Goal: Navigation & Orientation: Find specific page/section

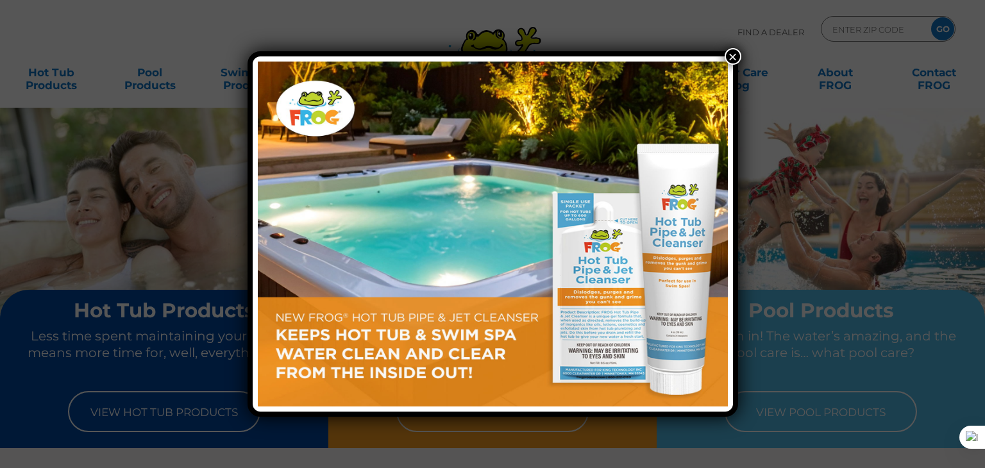
click at [734, 62] on button "×" at bounding box center [733, 56] width 17 height 17
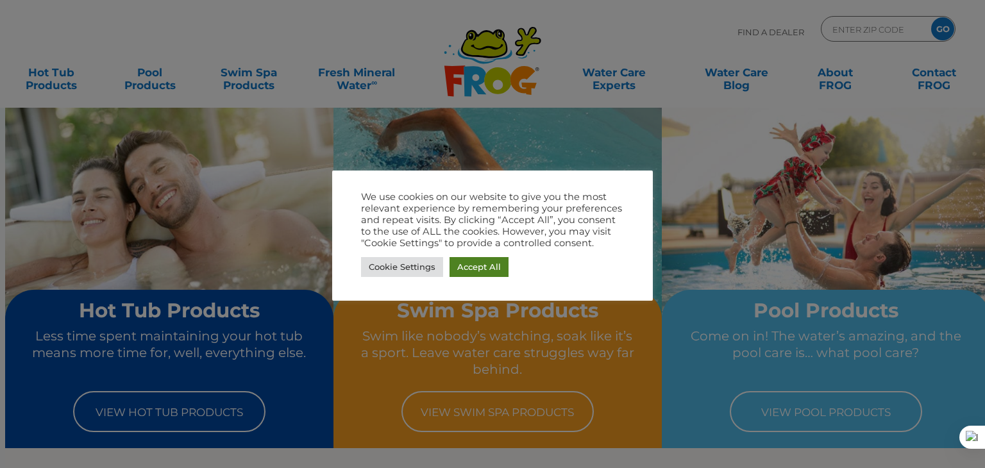
click at [496, 273] on link "Accept All" at bounding box center [479, 267] width 59 height 20
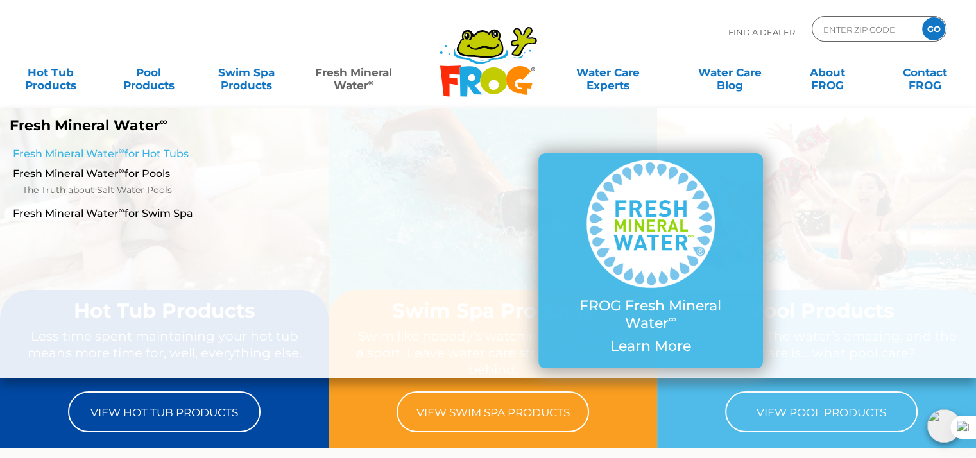
click at [149, 149] on link "Fresh Mineral Water ∞ for Hot Tubs" at bounding box center [169, 154] width 312 height 14
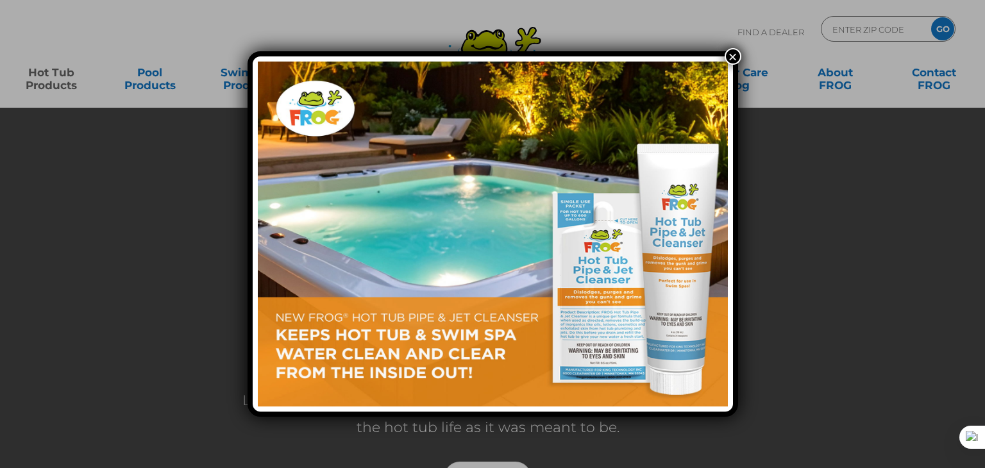
click at [736, 58] on button "×" at bounding box center [733, 56] width 17 height 17
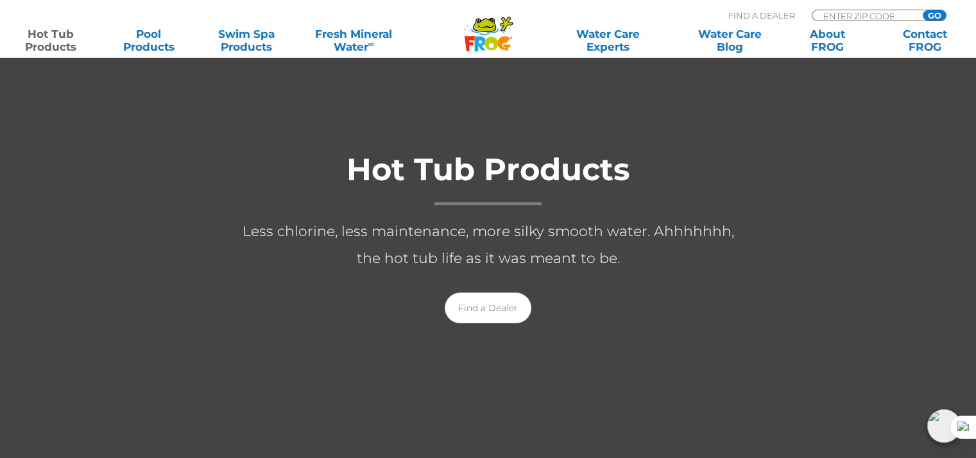
scroll to position [168, 0]
click at [488, 320] on link "Find a Dealer" at bounding box center [487, 309] width 87 height 31
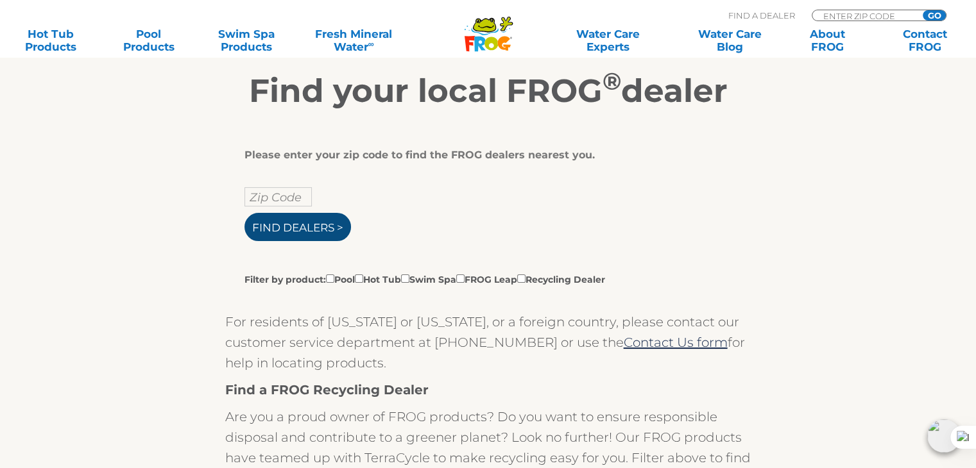
click at [323, 228] on input "Find Dealers >" at bounding box center [297, 227] width 106 height 28
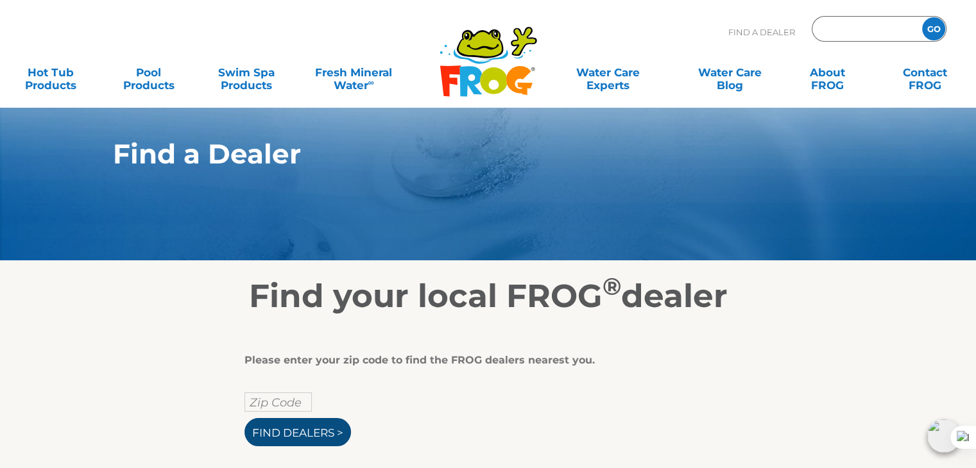
type input "ENTER ZIP CODE"
click at [283, 423] on input "Find Dealers >" at bounding box center [297, 432] width 106 height 28
type input "ENTER ZIP CODE"
click at [290, 401] on input "text" at bounding box center [277, 402] width 67 height 19
type input "07201"
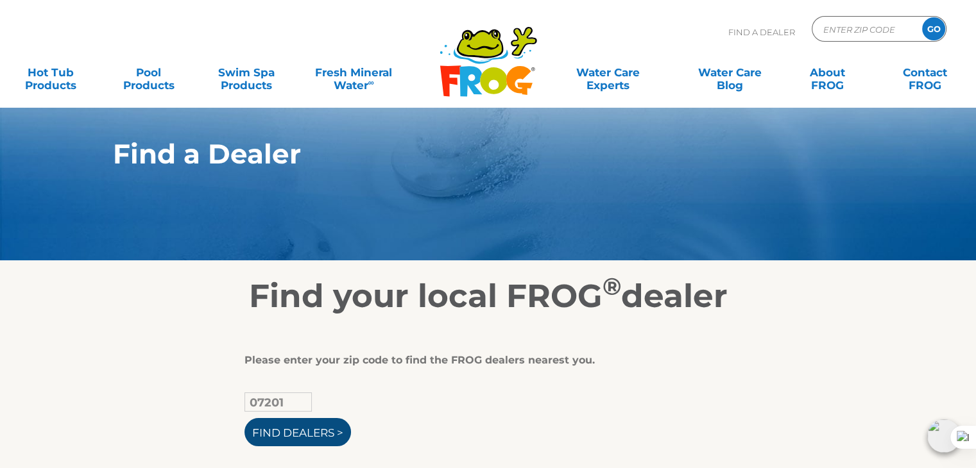
click at [294, 441] on input "Find Dealers >" at bounding box center [297, 432] width 106 height 28
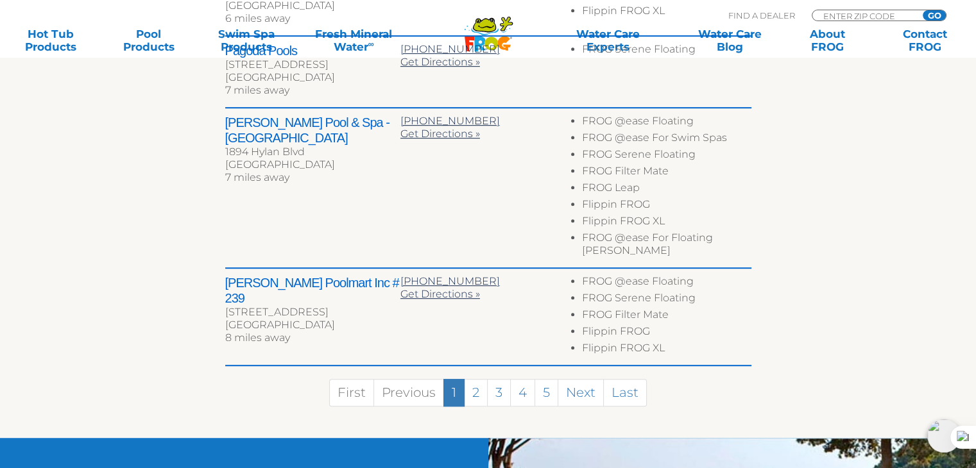
scroll to position [797, 0]
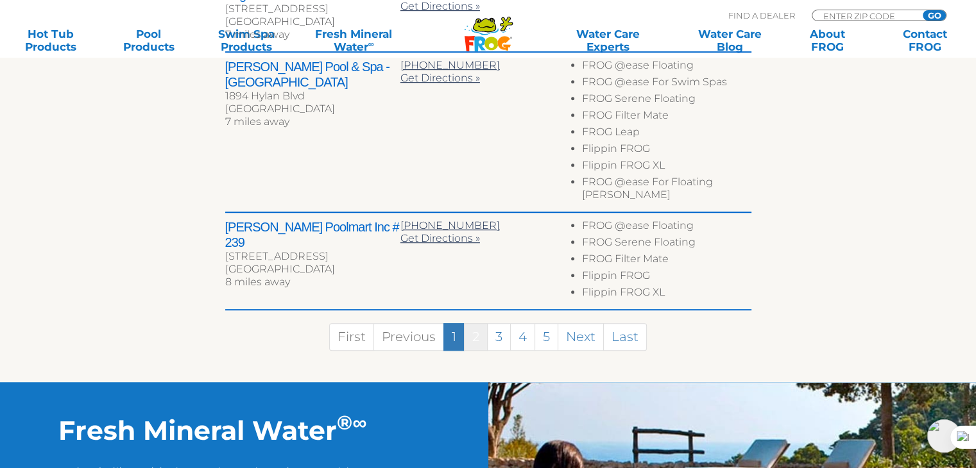
click at [467, 323] on link "2" at bounding box center [476, 337] width 24 height 28
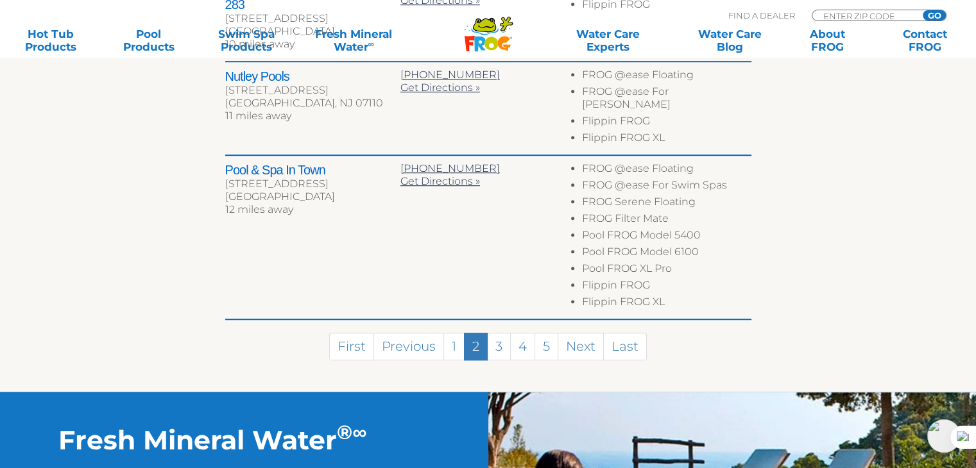
scroll to position [876, 0]
